Goal: Task Accomplishment & Management: Complete application form

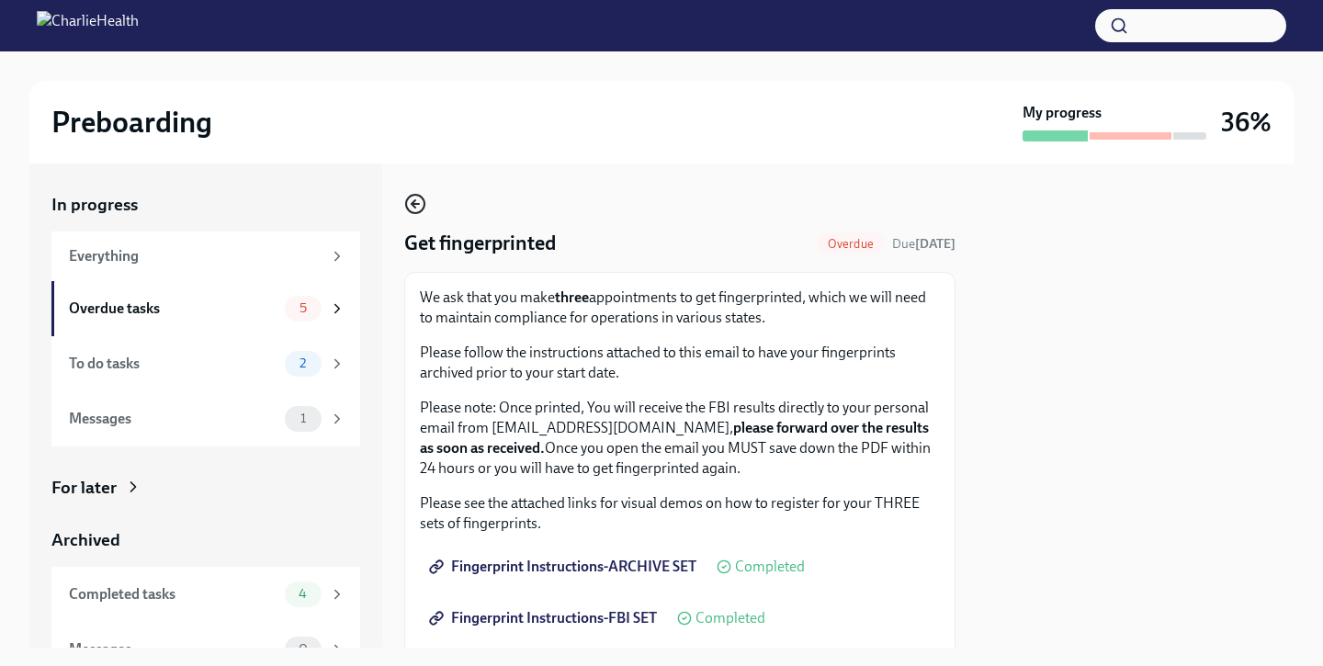
click at [409, 207] on icon "button" at bounding box center [415, 204] width 22 height 22
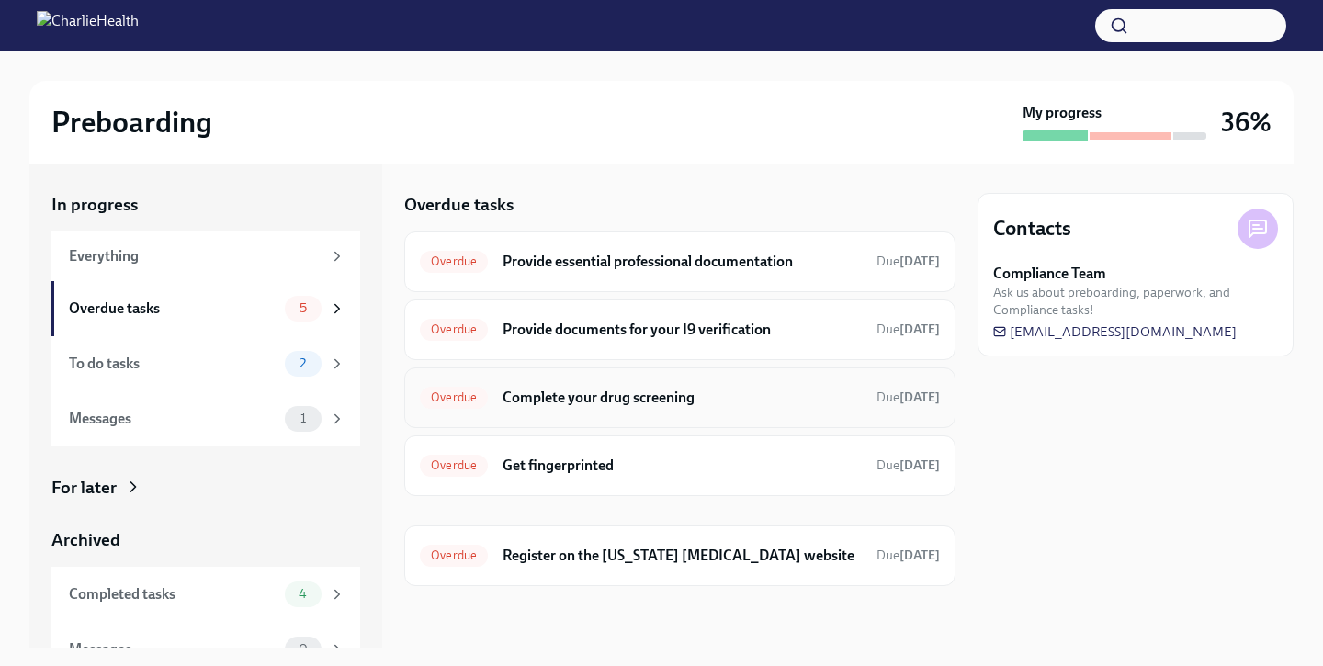
click at [626, 400] on h6 "Complete your drug screening" at bounding box center [682, 398] width 359 height 20
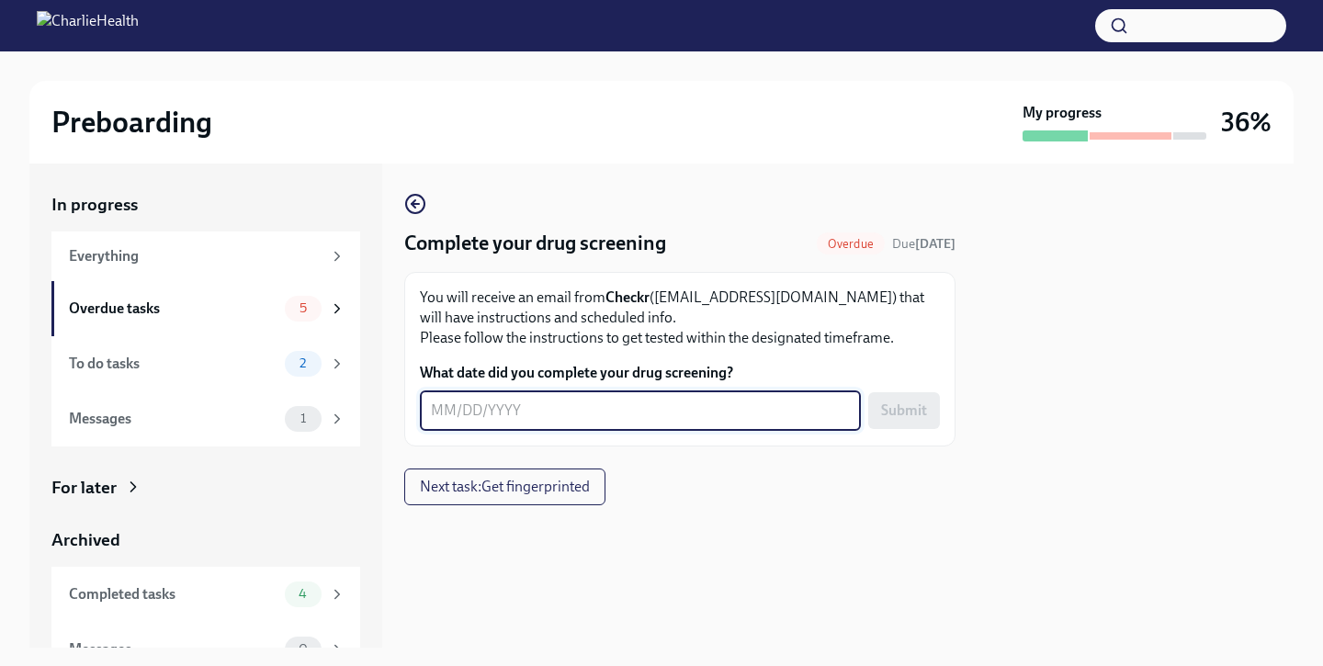
click at [626, 400] on textarea "What date did you complete your drug screening?" at bounding box center [640, 411] width 419 height 22
type textarea "1"
type textarea "[DATE]"
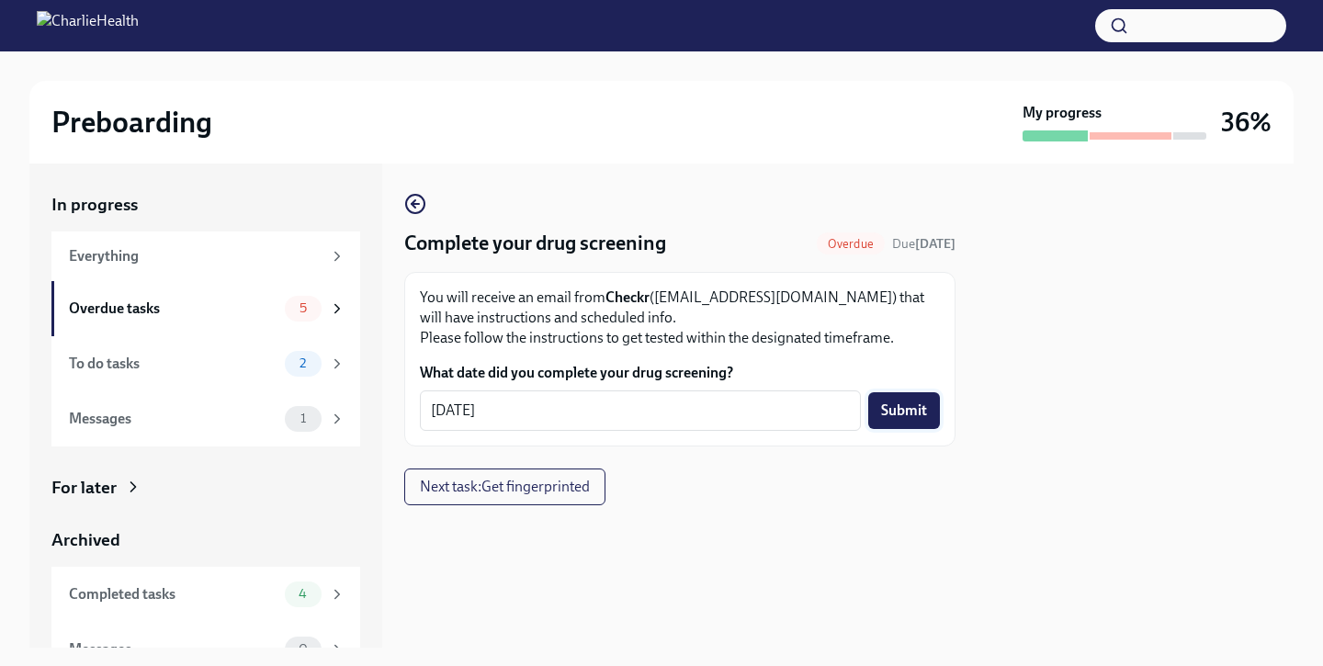
click at [905, 403] on span "Submit" at bounding box center [904, 411] width 46 height 18
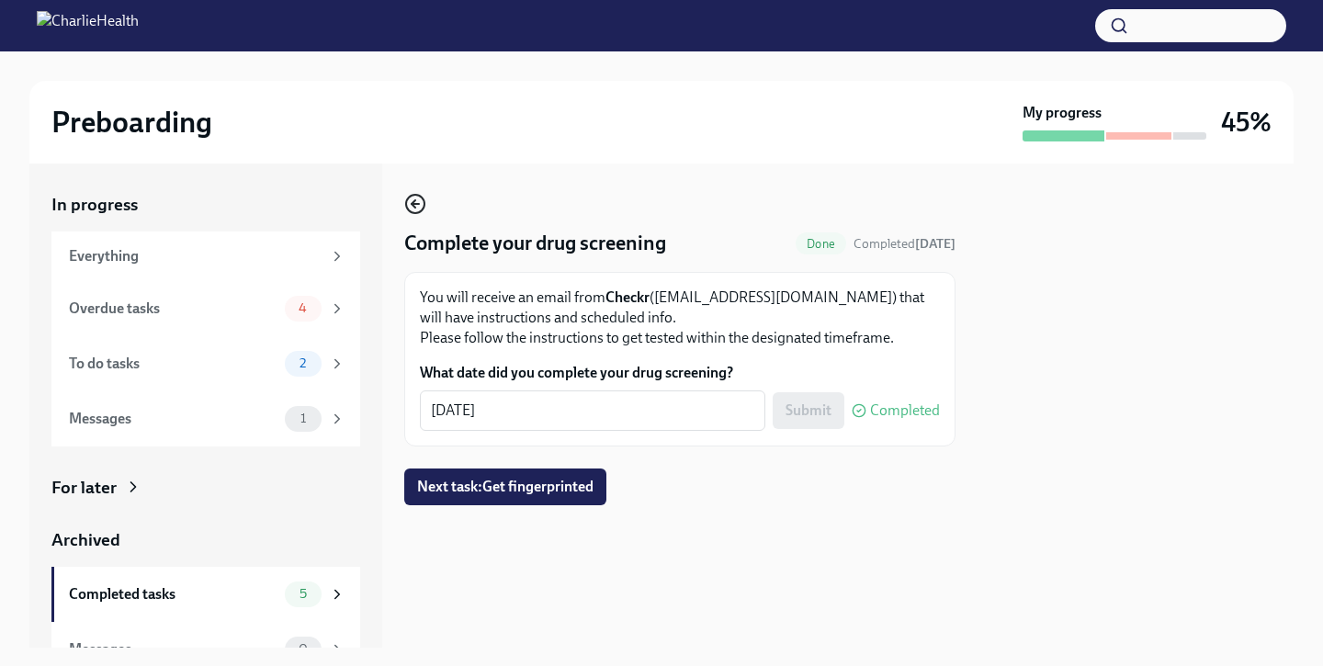
click at [417, 204] on icon "button" at bounding box center [415, 204] width 7 height 0
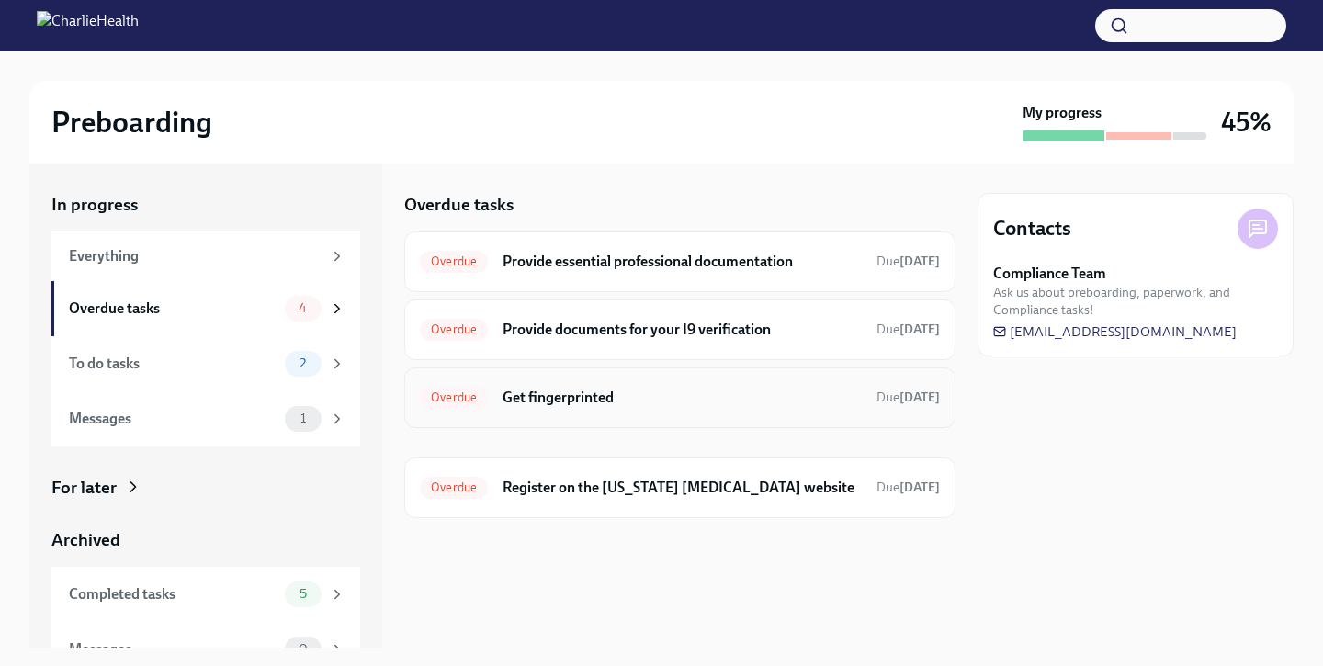
click at [799, 390] on h6 "Get fingerprinted" at bounding box center [682, 398] width 359 height 20
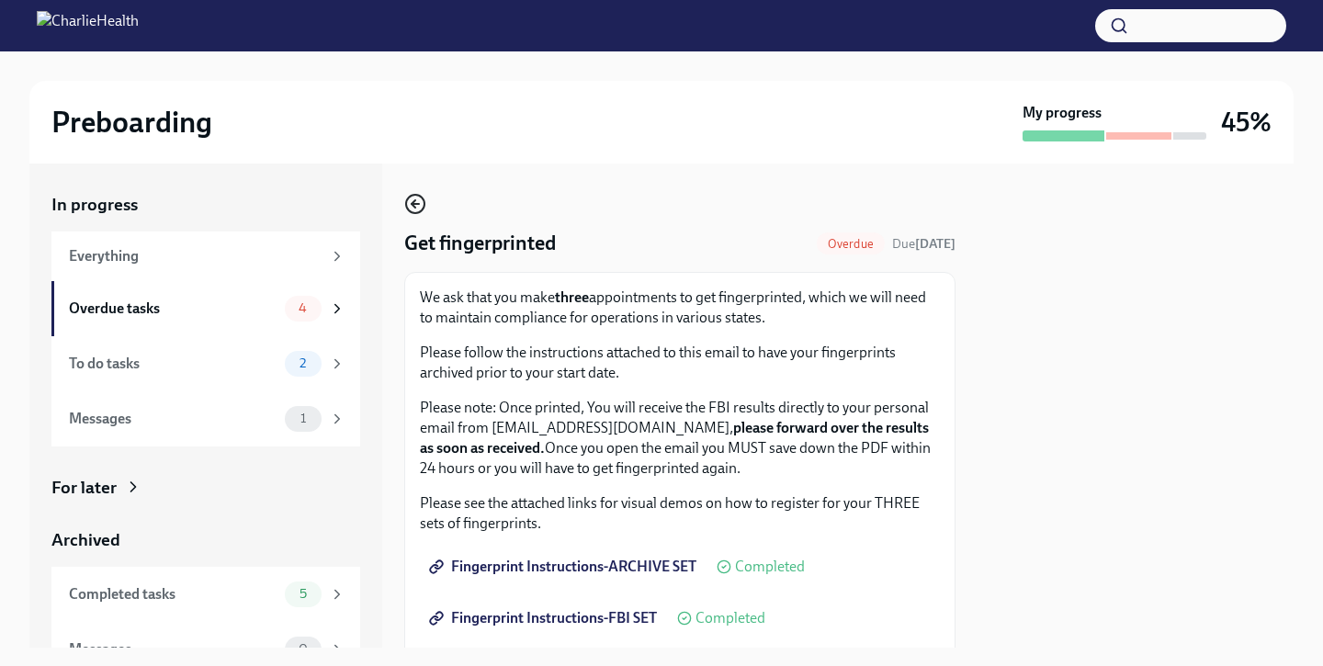
click at [425, 200] on icon "button" at bounding box center [415, 204] width 22 height 22
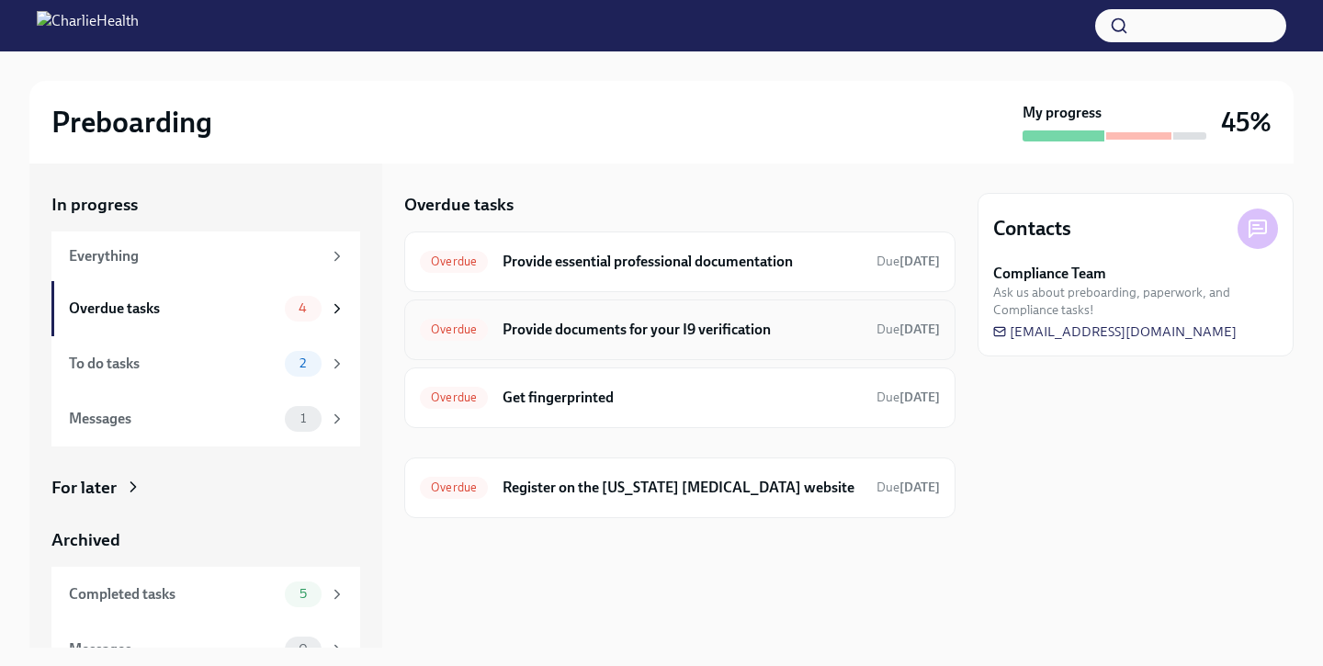
click at [673, 332] on h6 "Provide documents for your I9 verification" at bounding box center [682, 330] width 359 height 20
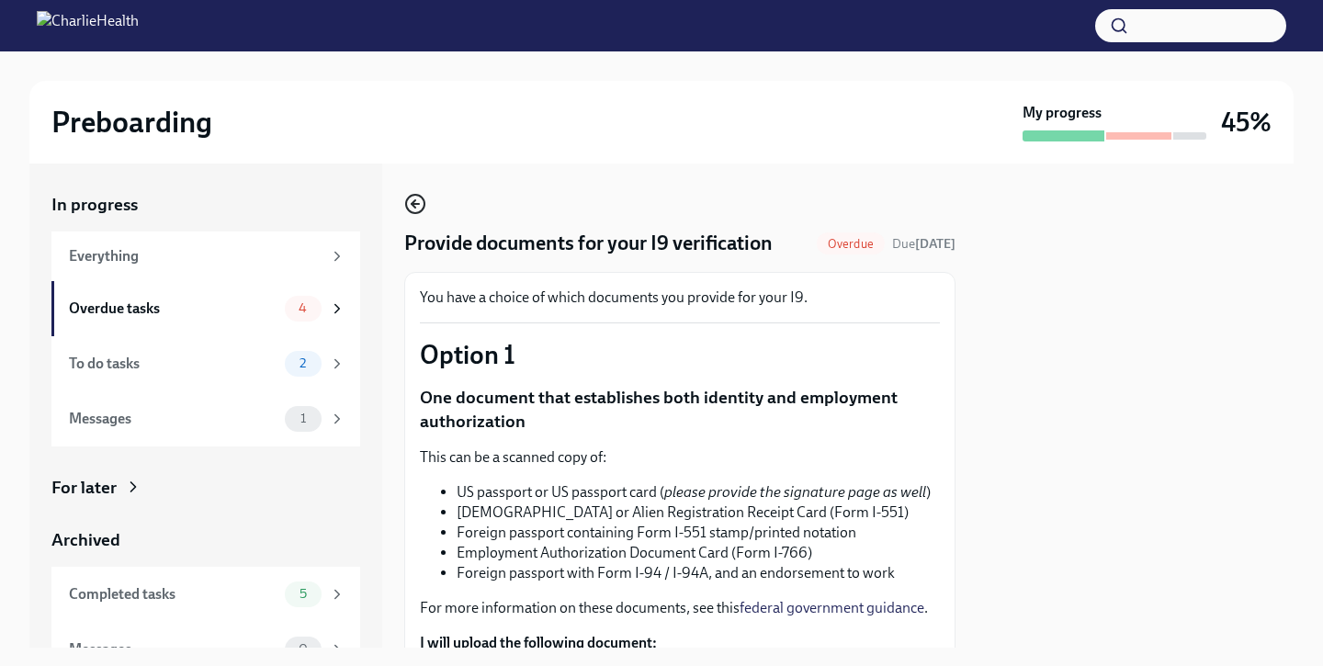
click at [421, 209] on circle "button" at bounding box center [415, 204] width 18 height 18
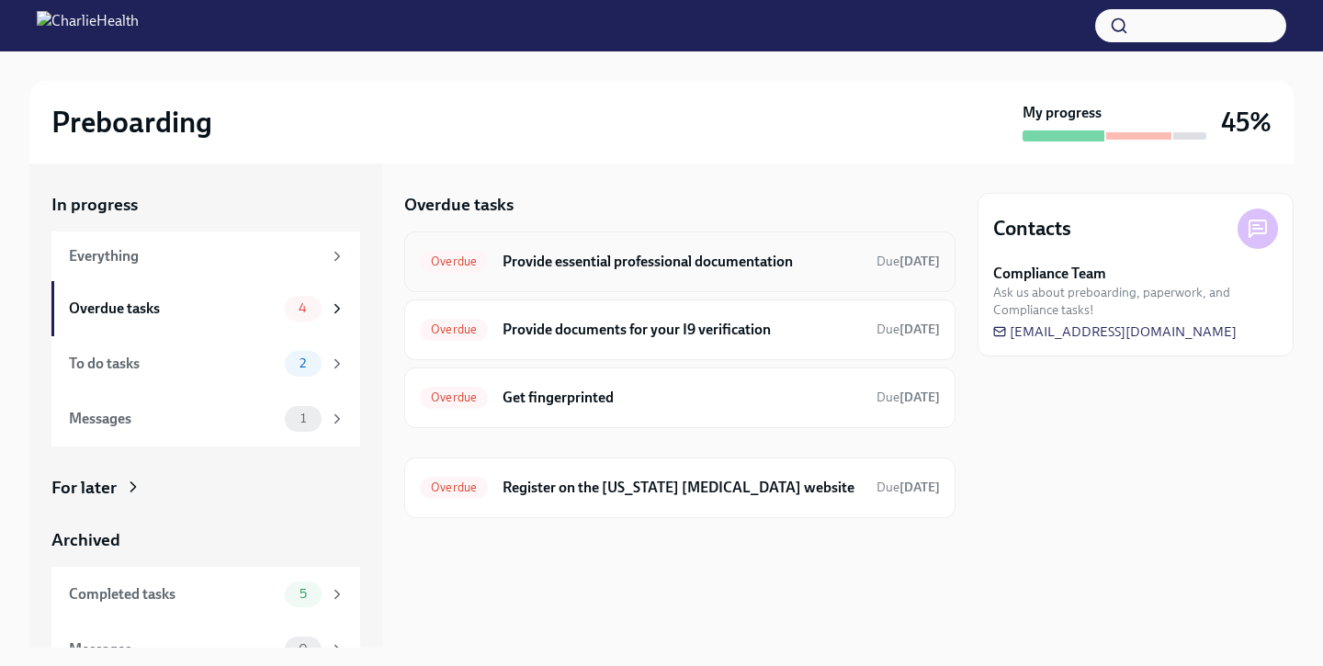
click at [587, 269] on h6 "Provide essential professional documentation" at bounding box center [682, 262] width 359 height 20
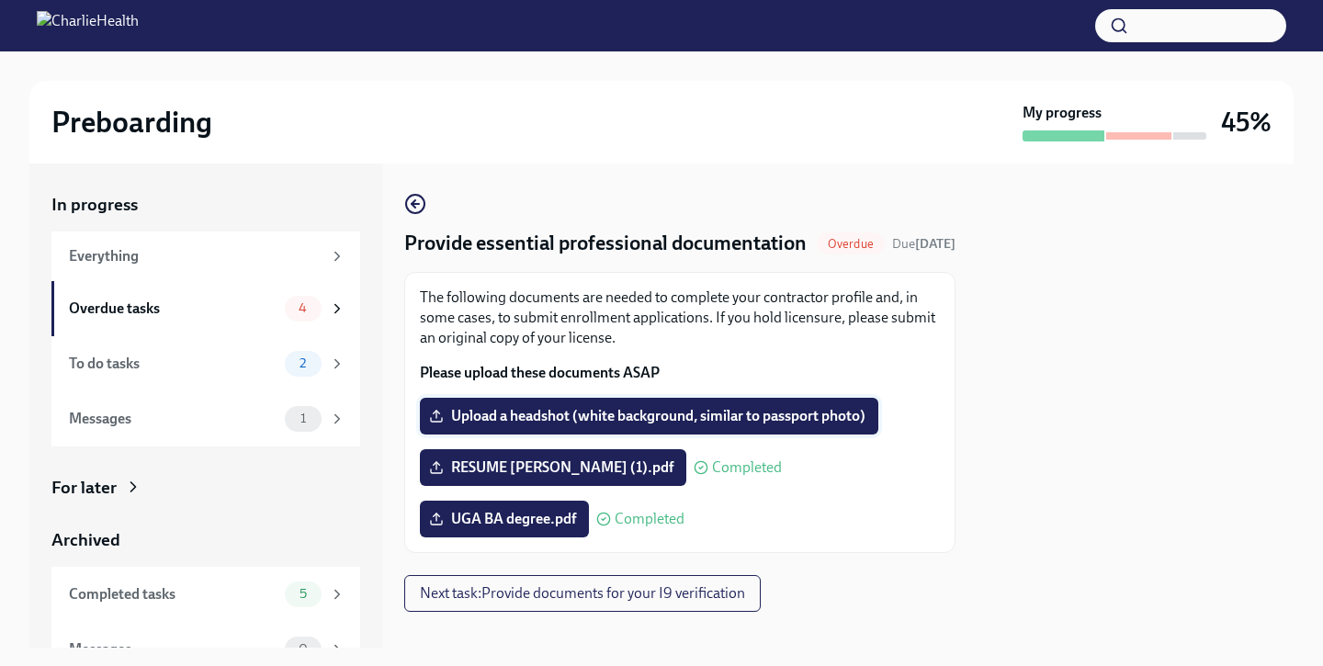
click at [544, 433] on label "Upload a headshot (white background, similar to passport photo)" at bounding box center [649, 416] width 458 height 37
click at [0, 0] on input "Upload a headshot (white background, similar to passport photo)" at bounding box center [0, 0] width 0 height 0
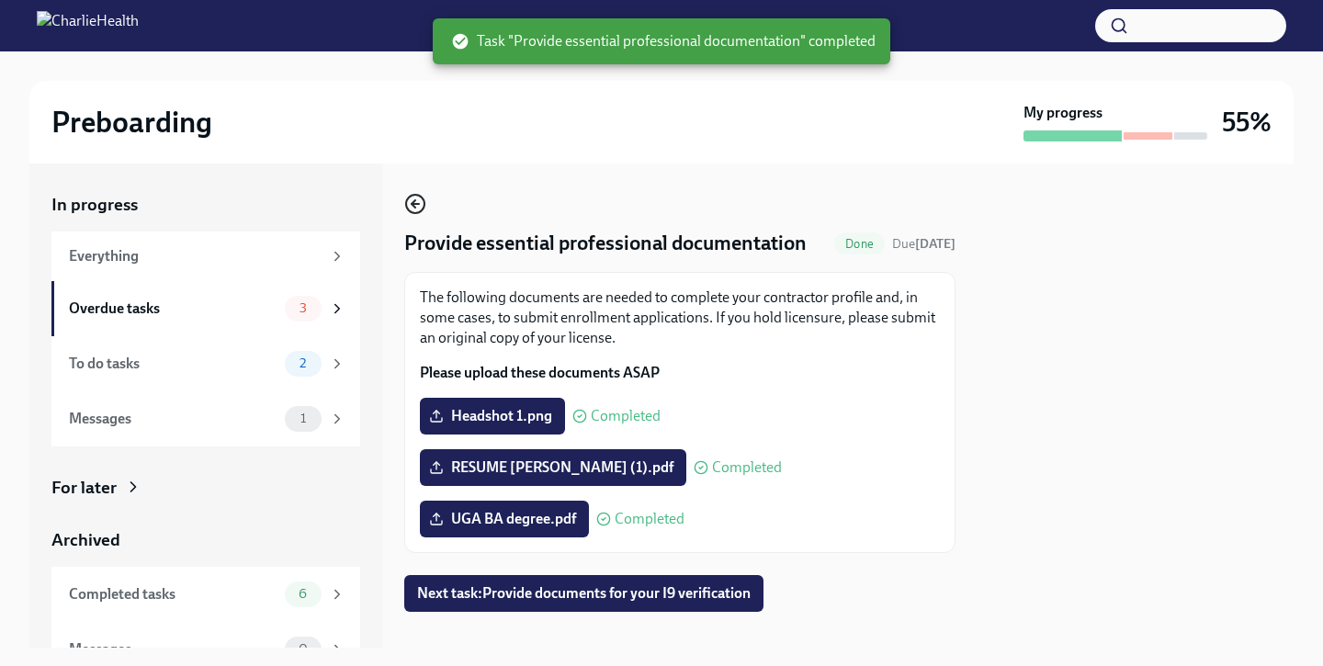
click at [422, 199] on circle "button" at bounding box center [415, 204] width 18 height 18
